Goal: Transaction & Acquisition: Obtain resource

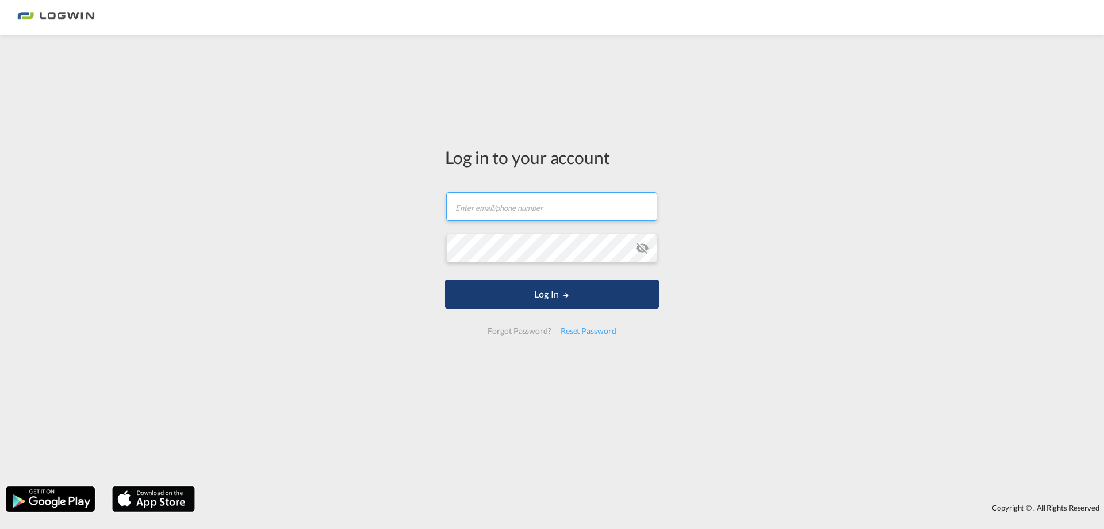
type input "[PERSON_NAME][EMAIL_ADDRESS][PERSON_NAME][DOMAIN_NAME]"
click at [491, 296] on button "Log In" at bounding box center [552, 294] width 214 height 29
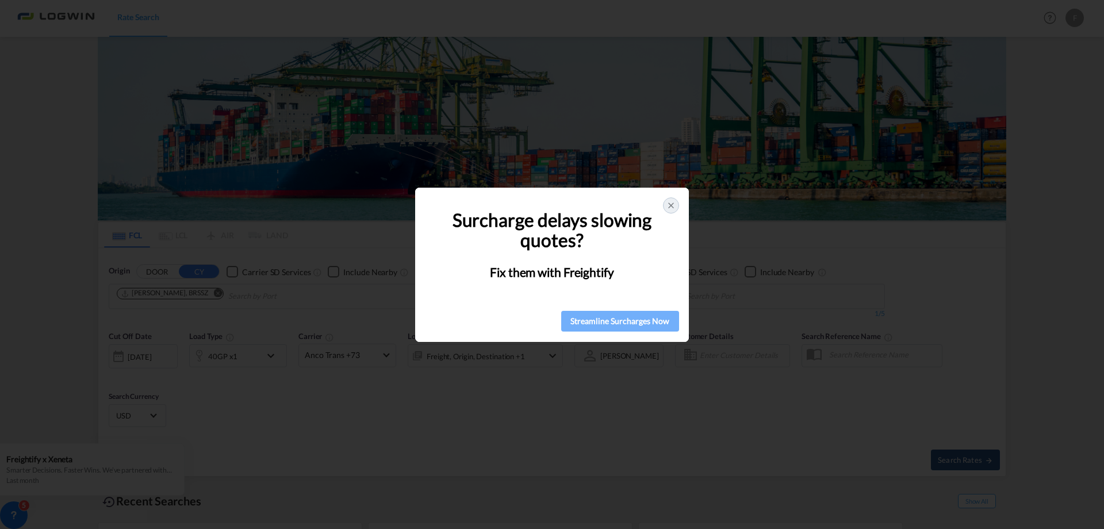
click at [648, 322] on div "Streamline Surcharges Now" at bounding box center [620, 320] width 111 height 17
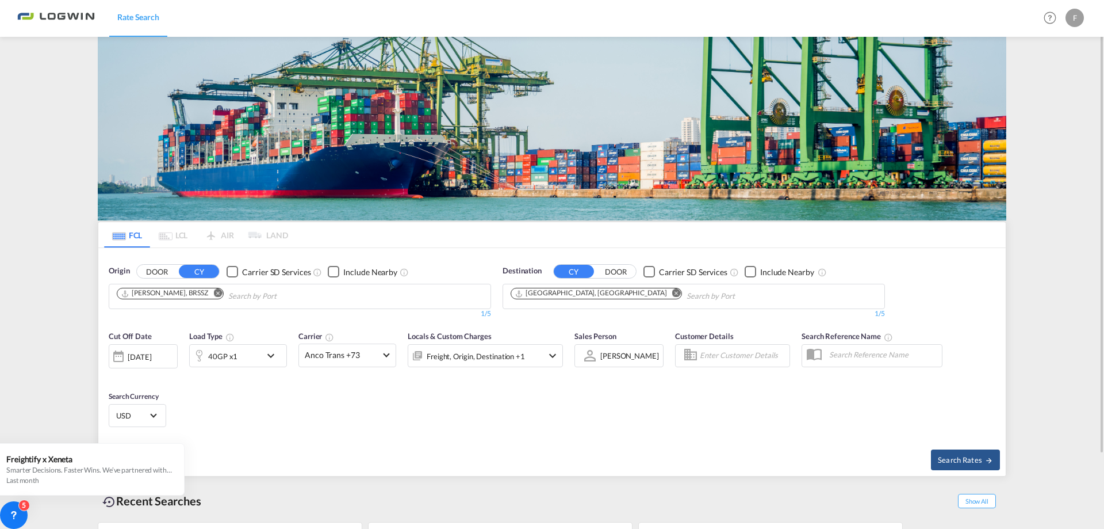
click at [213, 293] on md-icon "Remove" at bounding box center [217, 293] width 9 height 9
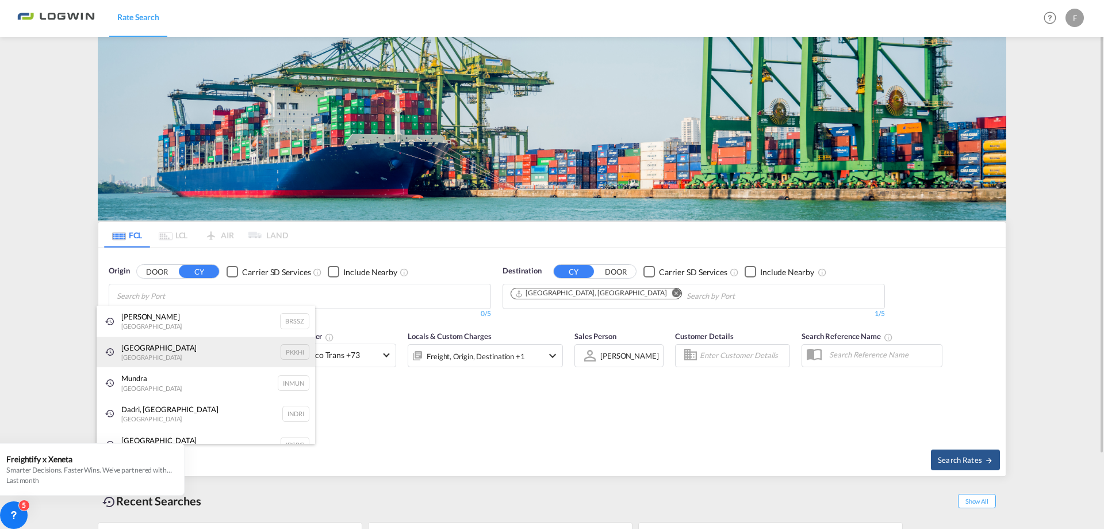
click at [140, 347] on div "[GEOGRAPHIC_DATA] [GEOGRAPHIC_DATA] PKKHI" at bounding box center [206, 352] width 219 height 31
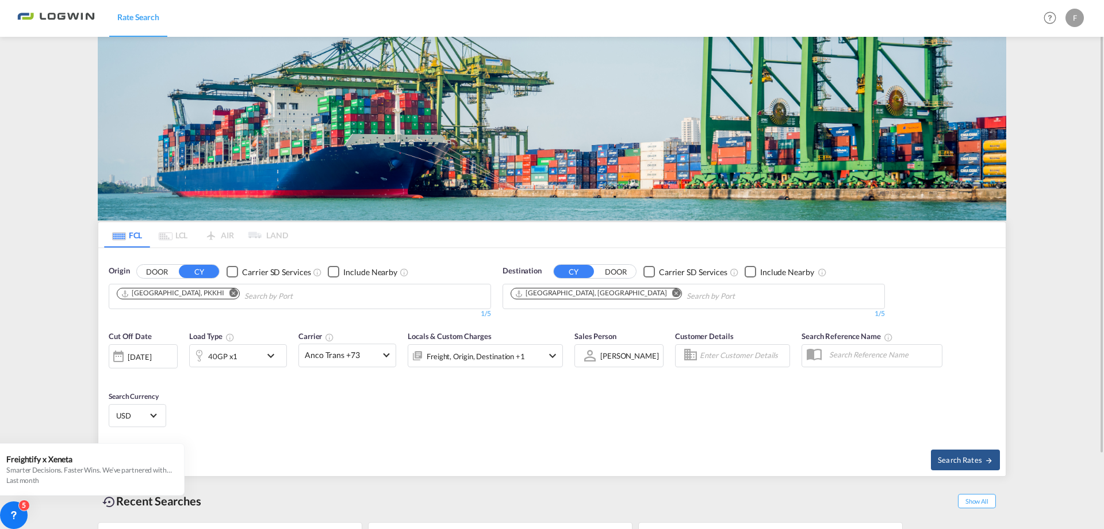
click at [151, 360] on div "[DATE]" at bounding box center [140, 356] width 24 height 10
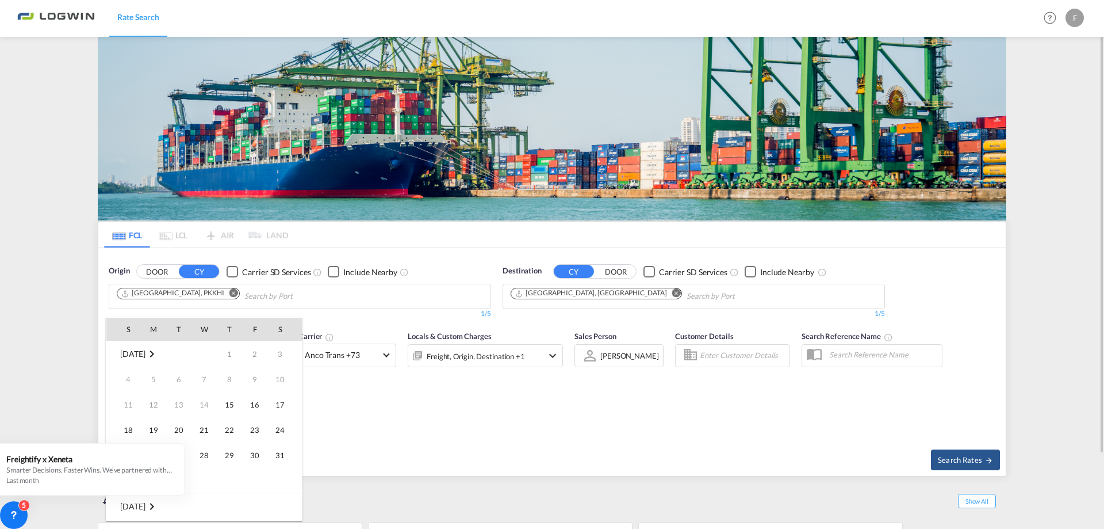
scroll to position [457, 0]
click at [251, 405] on span "15" at bounding box center [254, 404] width 23 height 23
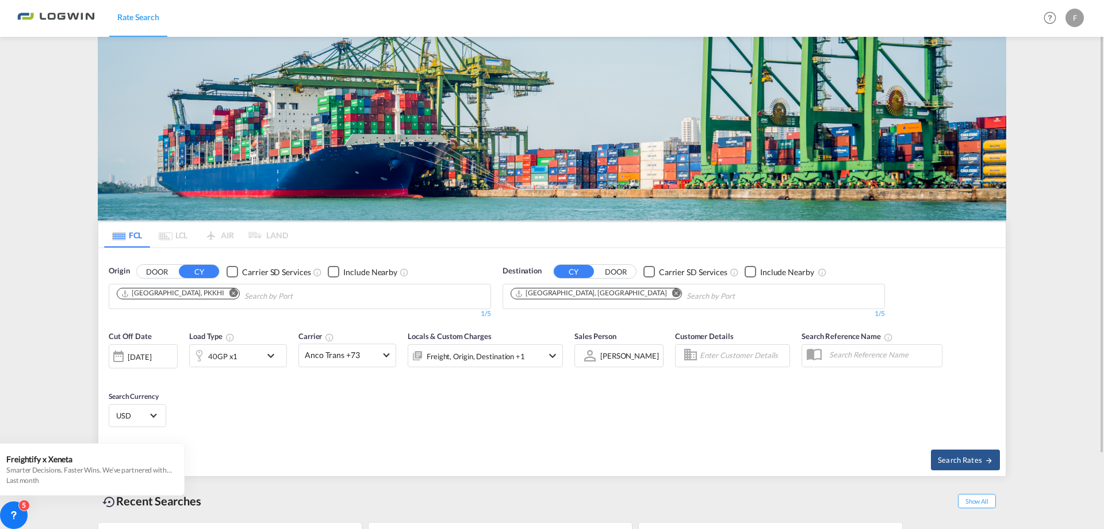
click at [274, 354] on md-icon "icon-chevron-down" at bounding box center [274, 356] width 20 height 14
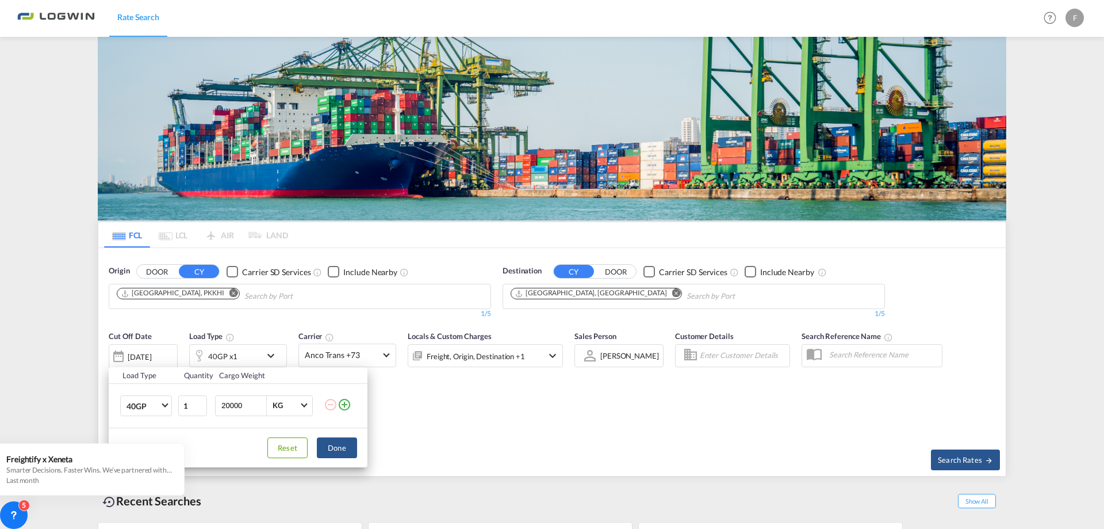
click at [345, 407] on md-icon "icon-plus-circle-outline" at bounding box center [345, 404] width 14 height 14
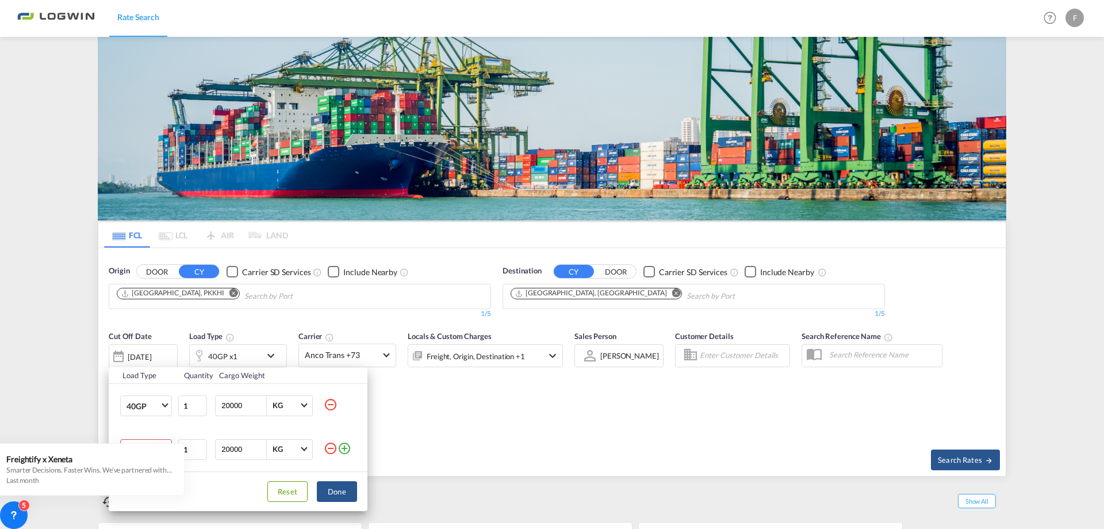
click at [45, 508] on div "Load Type Quantity Cargo Weight 40GP 20GP 40GP 40HC 45HC 20RE 40RE 40HR 20OT 40…" at bounding box center [552, 264] width 1104 height 529
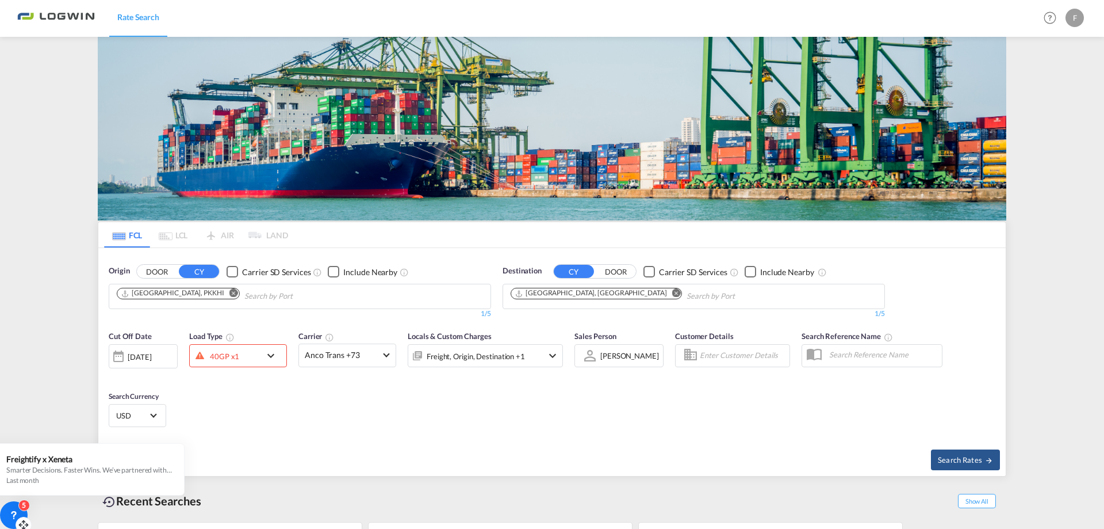
click at [14, 513] on icon at bounding box center [14, 515] width 12 height 12
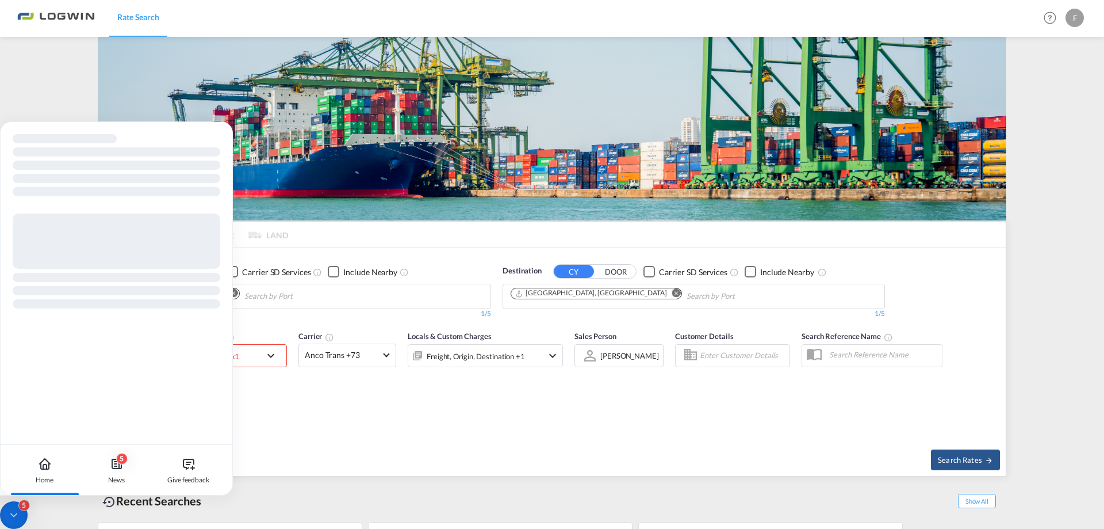
click at [14, 509] on icon at bounding box center [14, 515] width 12 height 12
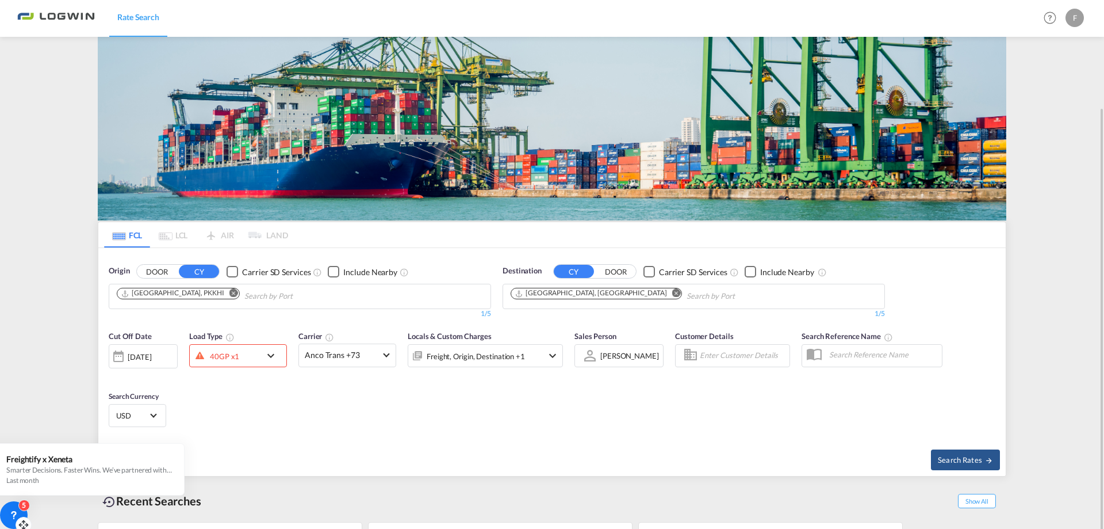
scroll to position [87, 0]
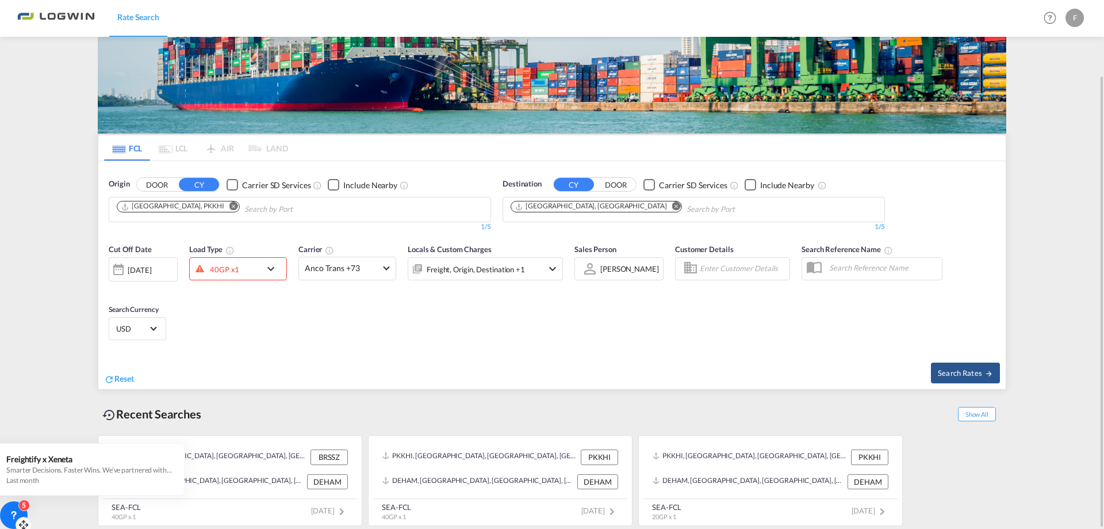
click at [272, 268] on md-icon "icon-chevron-down" at bounding box center [274, 269] width 20 height 14
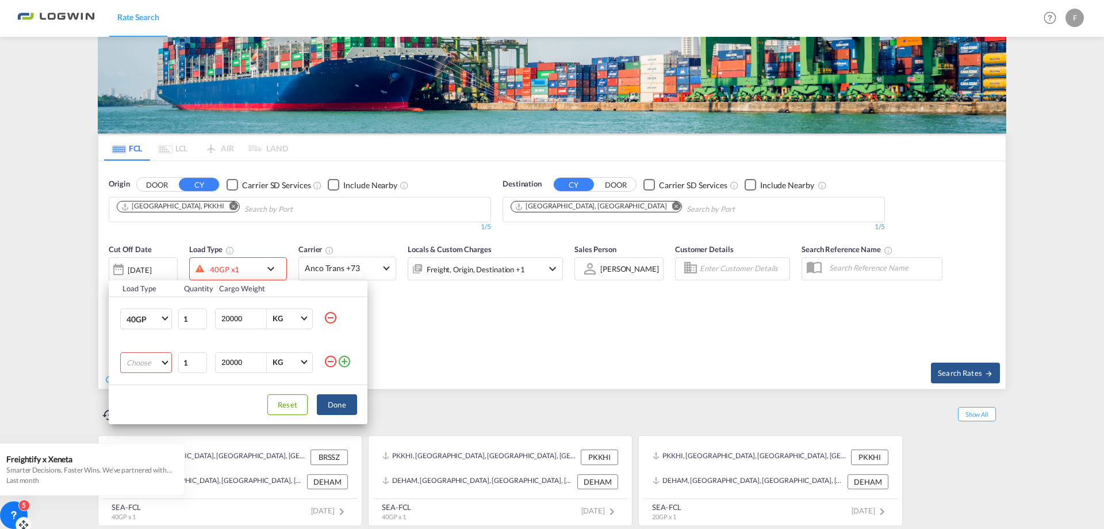
click at [164, 363] on md-select "Choose 20GP 40GP 40HC 45HC 20RE 40RE 40HR 20OT 40OT 20FR 40FR 40NR 20NR 45S 20T…" at bounding box center [146, 362] width 52 height 21
click at [159, 364] on md-option "20GP" at bounding box center [156, 363] width 78 height 28
click at [329, 406] on button "Done" at bounding box center [337, 404] width 40 height 21
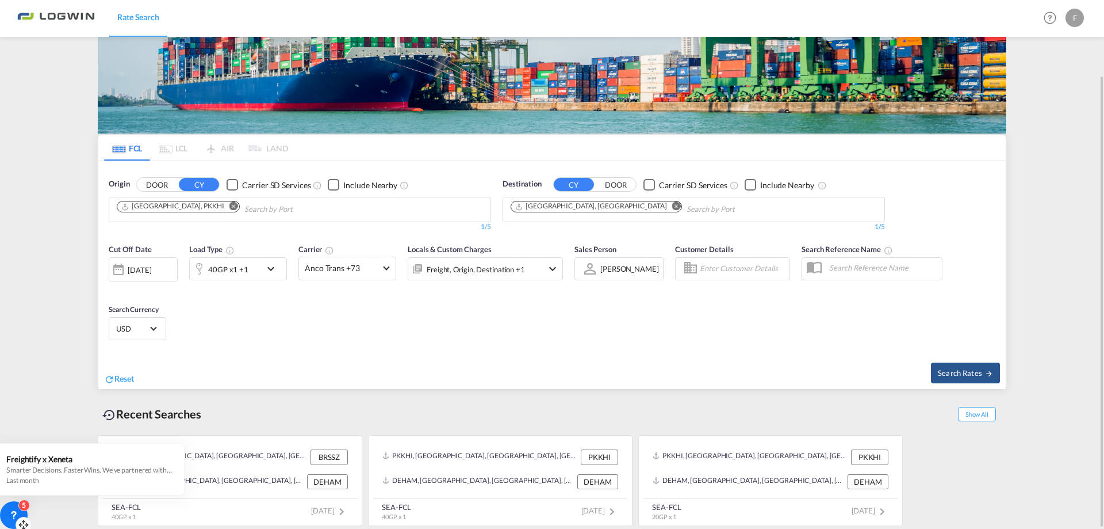
click at [278, 270] on md-icon "icon-chevron-down" at bounding box center [274, 269] width 20 height 14
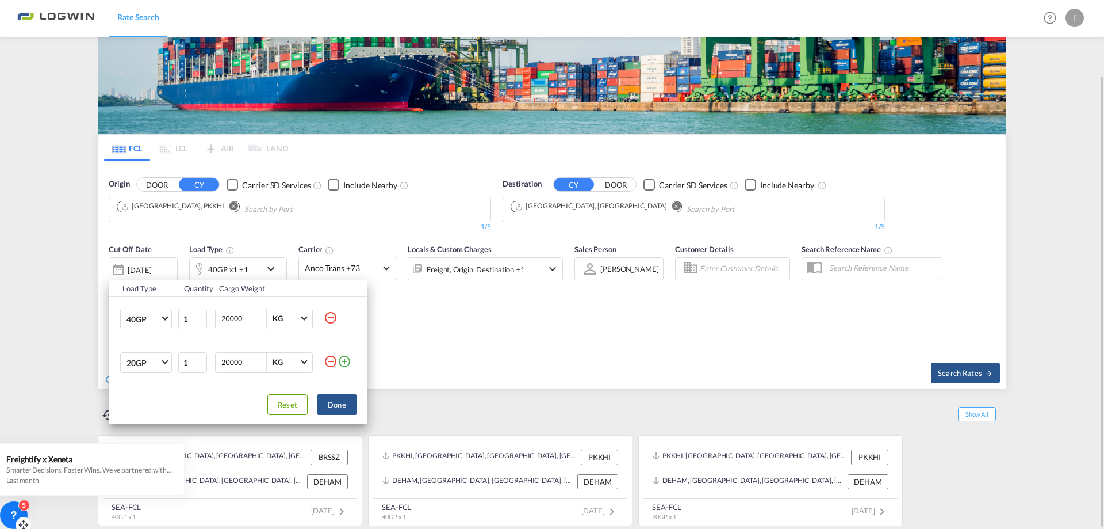
click at [347, 406] on button "Done" at bounding box center [337, 404] width 40 height 21
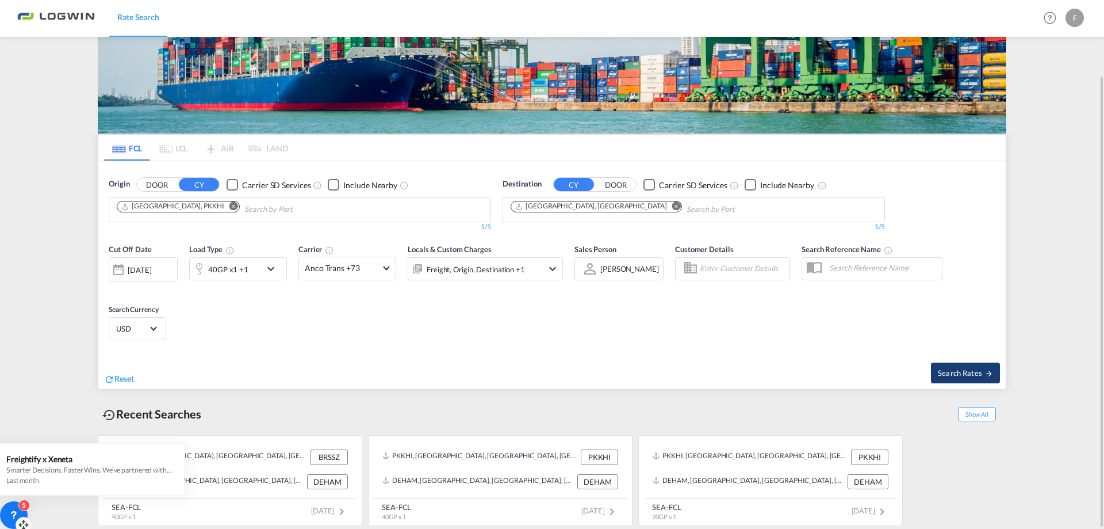
click at [976, 373] on span "Search Rates" at bounding box center [965, 372] width 55 height 9
type input "PKKHI to [GEOGRAPHIC_DATA] / [DATE]"
